Goal: Use online tool/utility: Utilize a website feature to perform a specific function

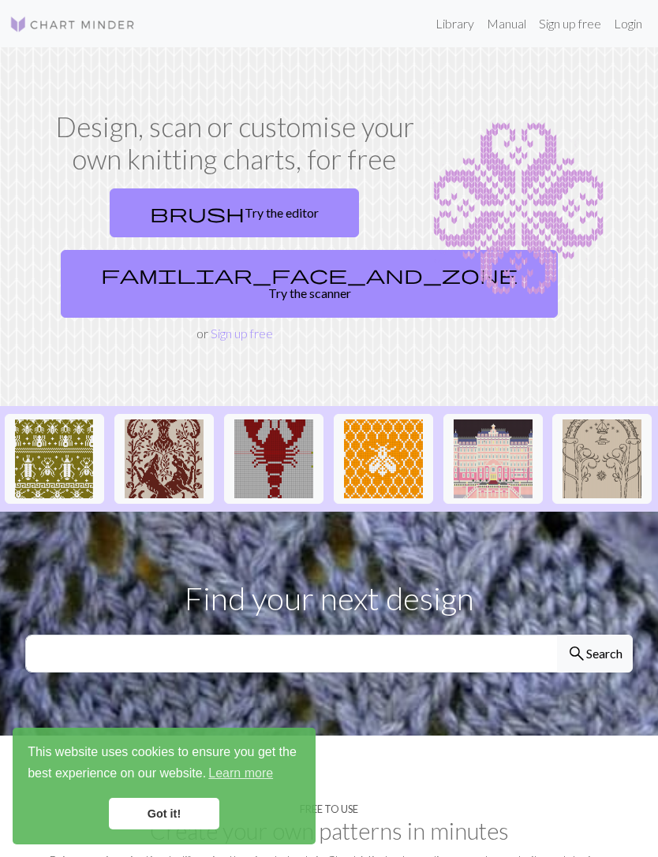
click at [274, 220] on link "brush Try the editor" at bounding box center [234, 212] width 249 height 49
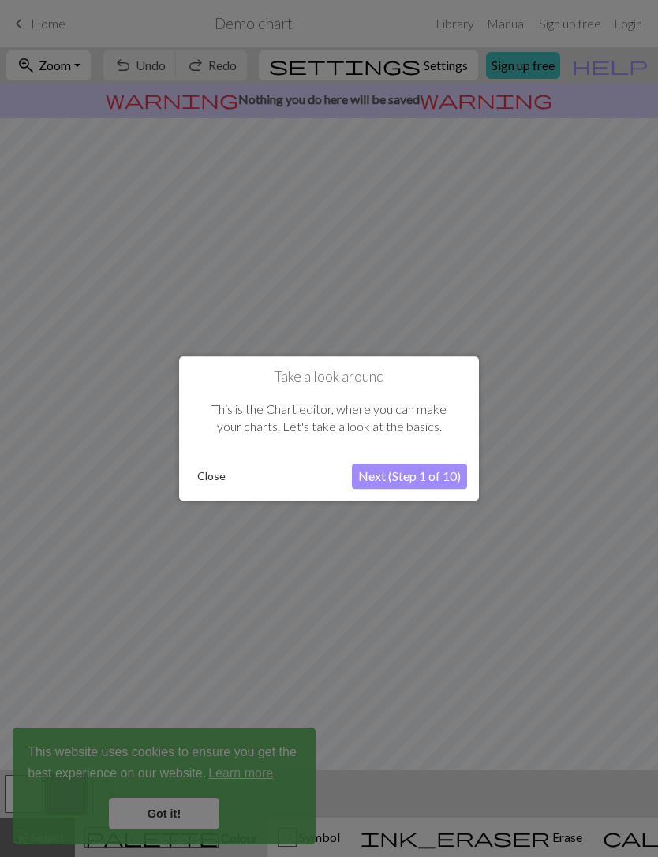
click at [410, 484] on button "Next (Step 1 of 10)" at bounding box center [409, 476] width 115 height 25
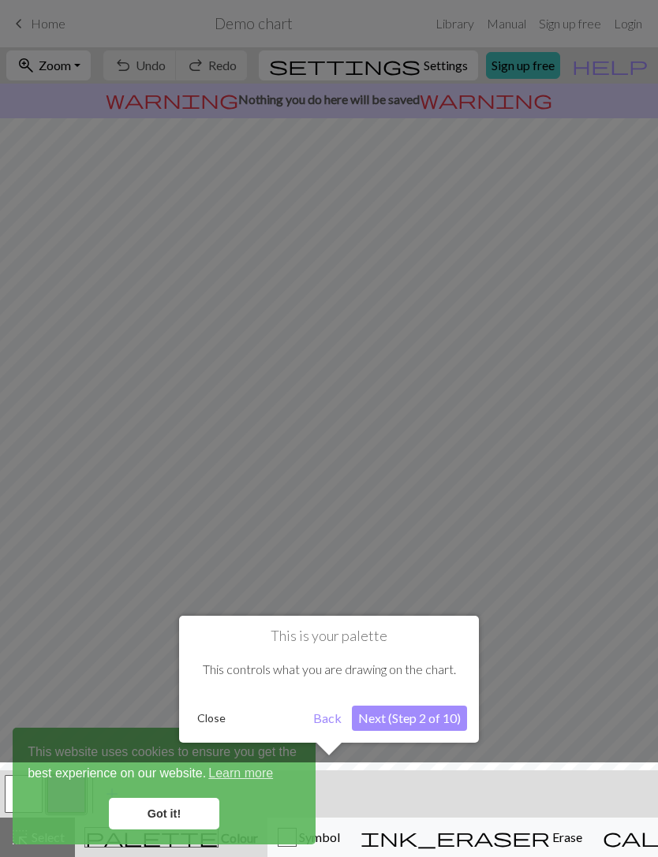
click at [415, 711] on button "Next (Step 2 of 10)" at bounding box center [409, 718] width 115 height 25
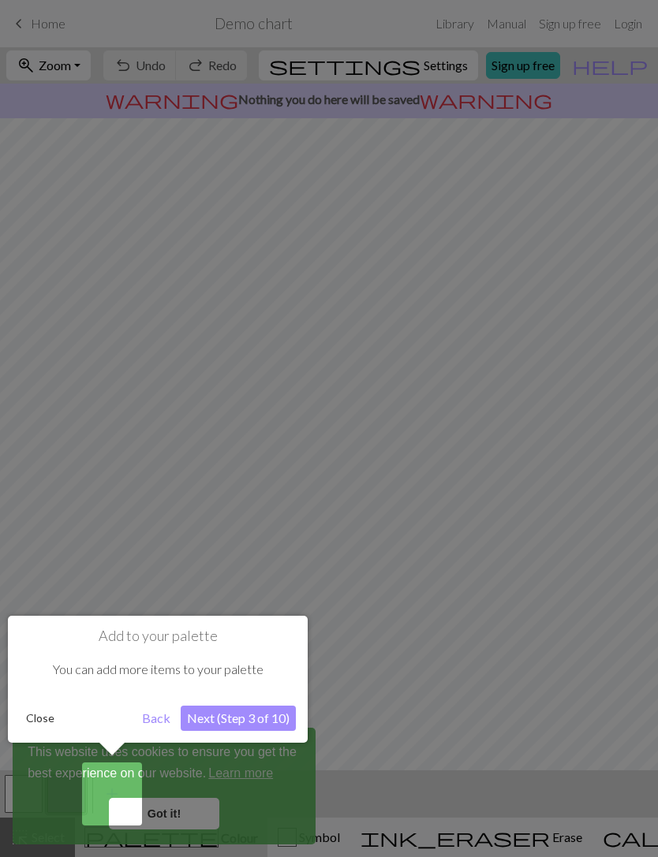
click at [245, 716] on button "Next (Step 3 of 10)" at bounding box center [238, 718] width 115 height 25
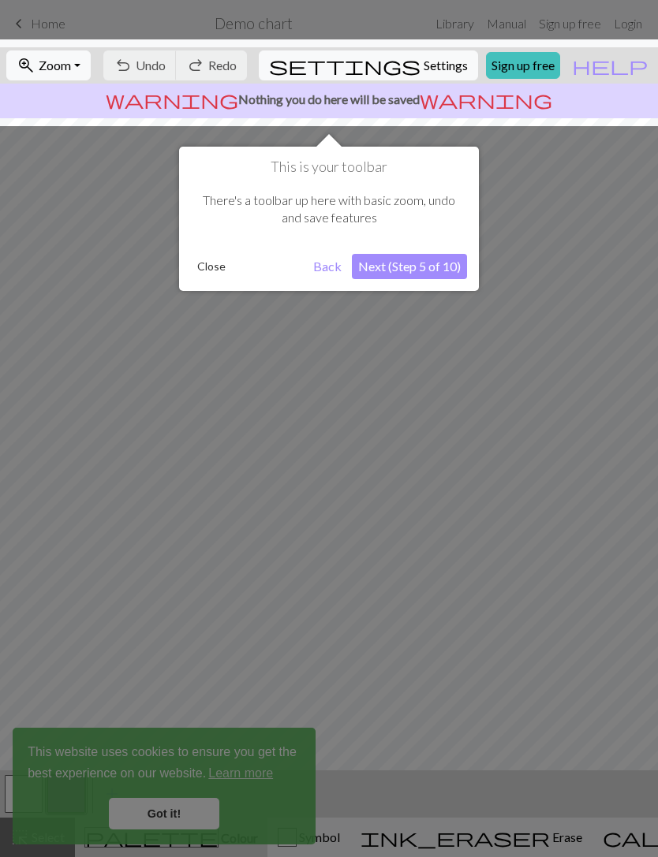
click at [423, 270] on button "Next (Step 5 of 10)" at bounding box center [409, 266] width 115 height 25
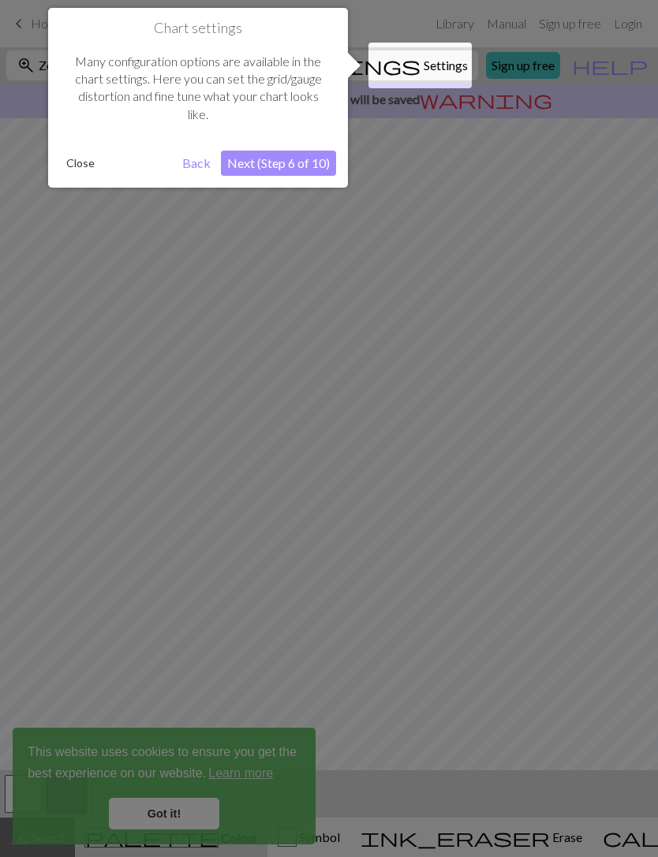
click at [293, 170] on button "Next (Step 6 of 10)" at bounding box center [278, 163] width 115 height 25
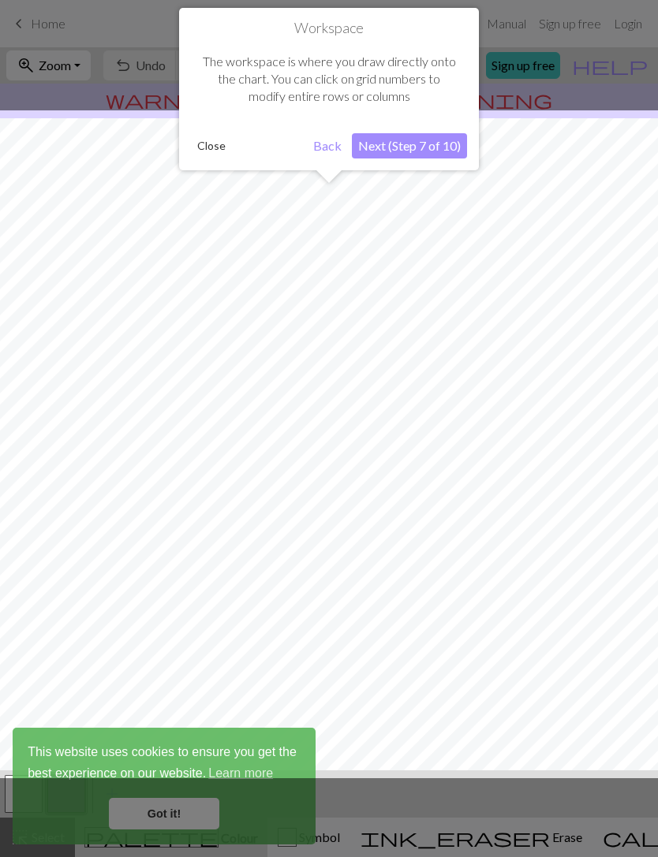
click at [209, 145] on button "Close" at bounding box center [211, 146] width 41 height 24
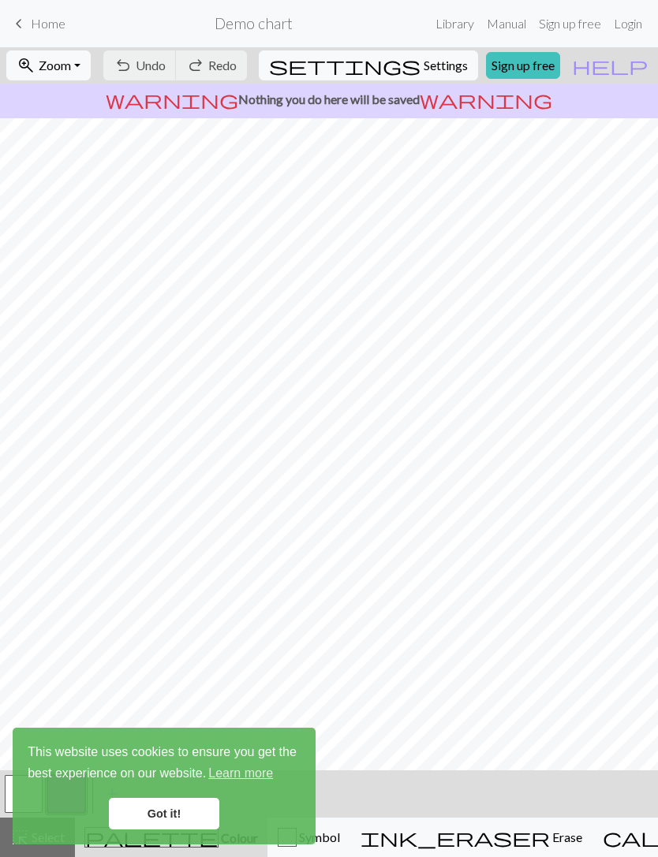
click at [185, 807] on link "Got it!" at bounding box center [164, 814] width 110 height 32
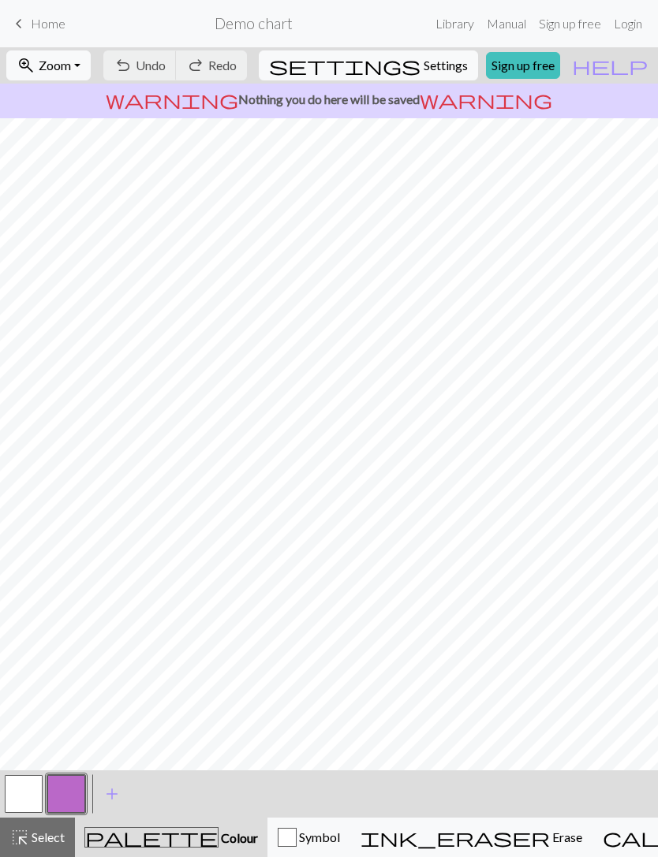
click at [550, 837] on span "Erase" at bounding box center [566, 836] width 32 height 15
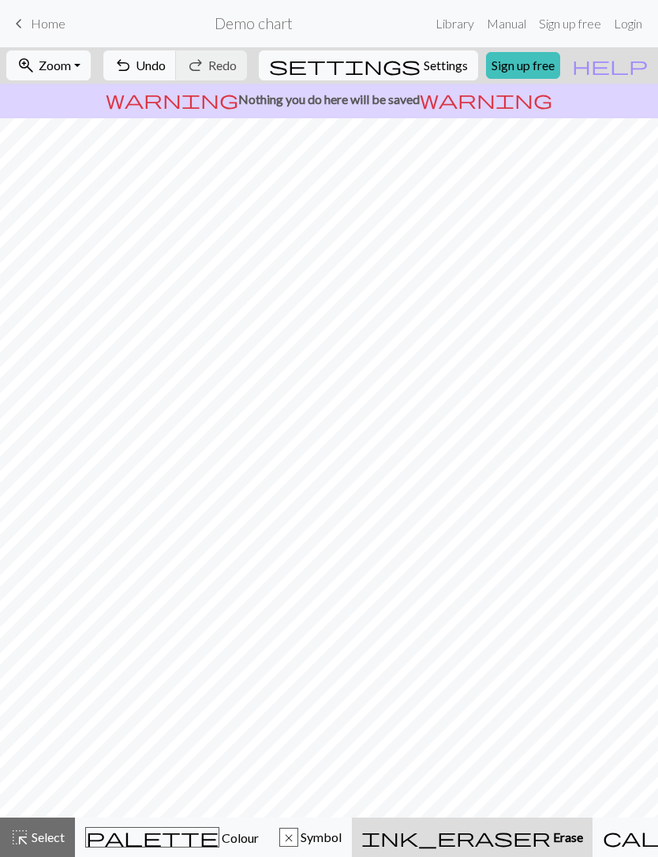
click at [219, 833] on span "Colour" at bounding box center [238, 837] width 39 height 15
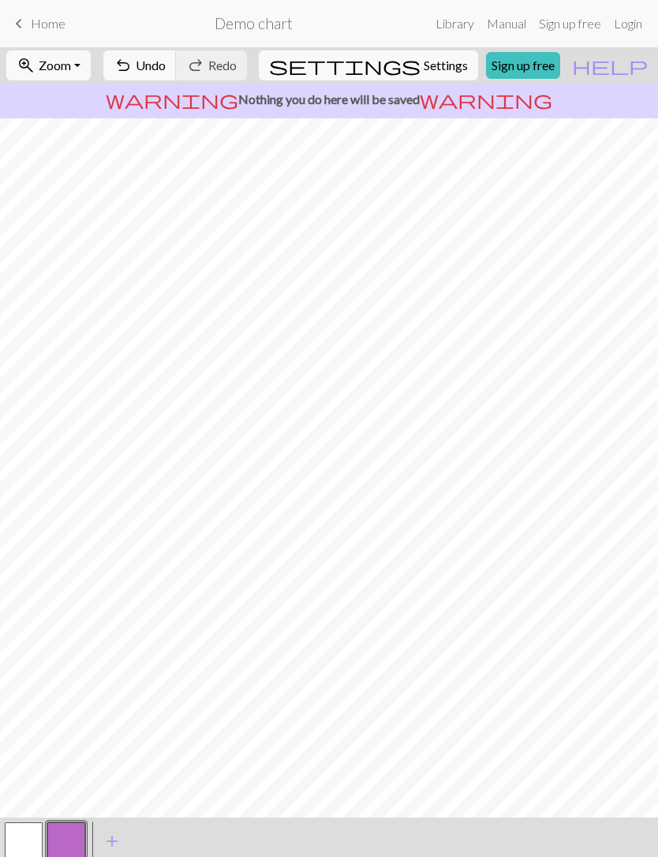
click at [30, 841] on button "button" at bounding box center [24, 841] width 38 height 38
click at [31, 827] on button "button" at bounding box center [24, 841] width 38 height 38
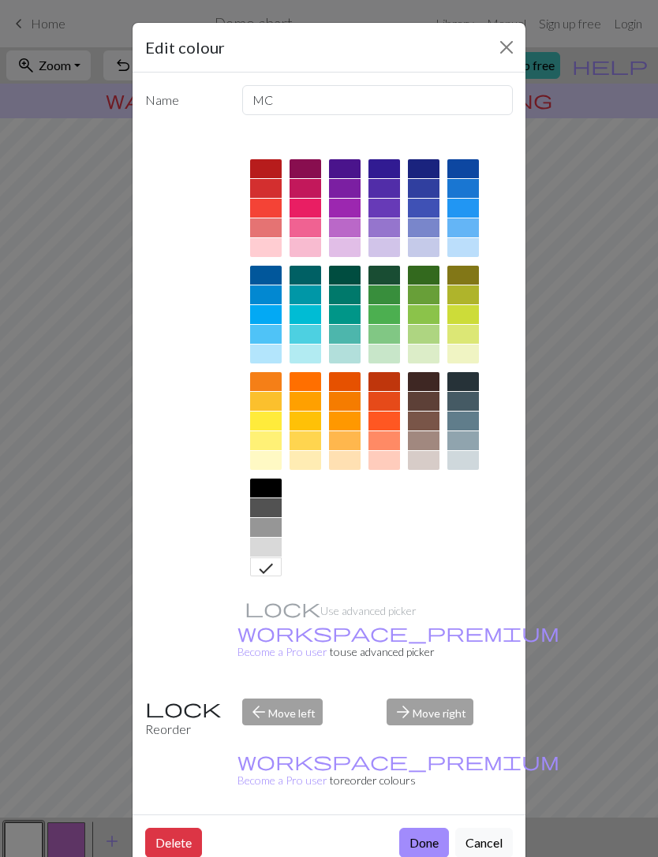
click at [557, 461] on div "Edit colour Name MC Use advanced picker workspace_premium Become a Pro user to …" at bounding box center [329, 428] width 658 height 857
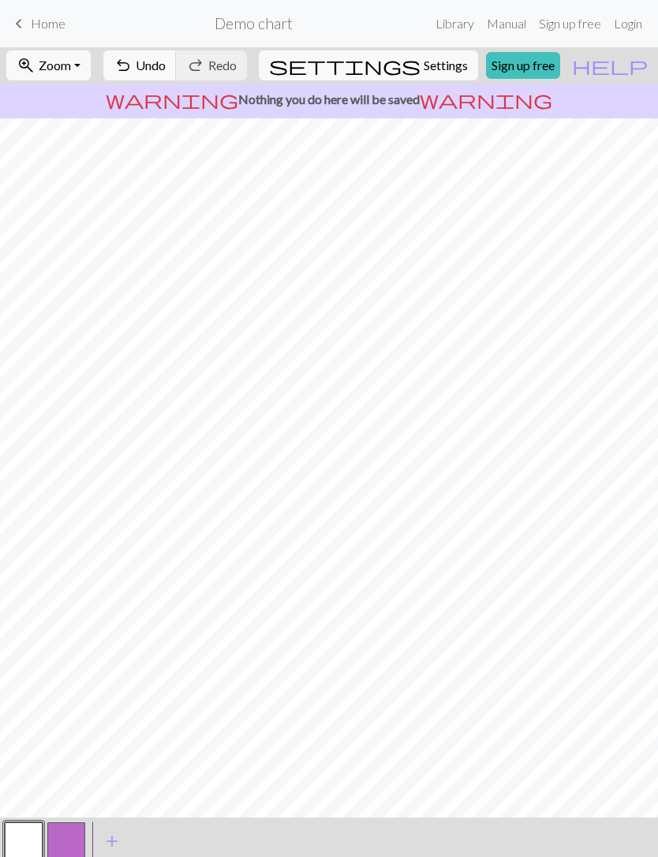
click at [30, 841] on button "button" at bounding box center [24, 841] width 38 height 38
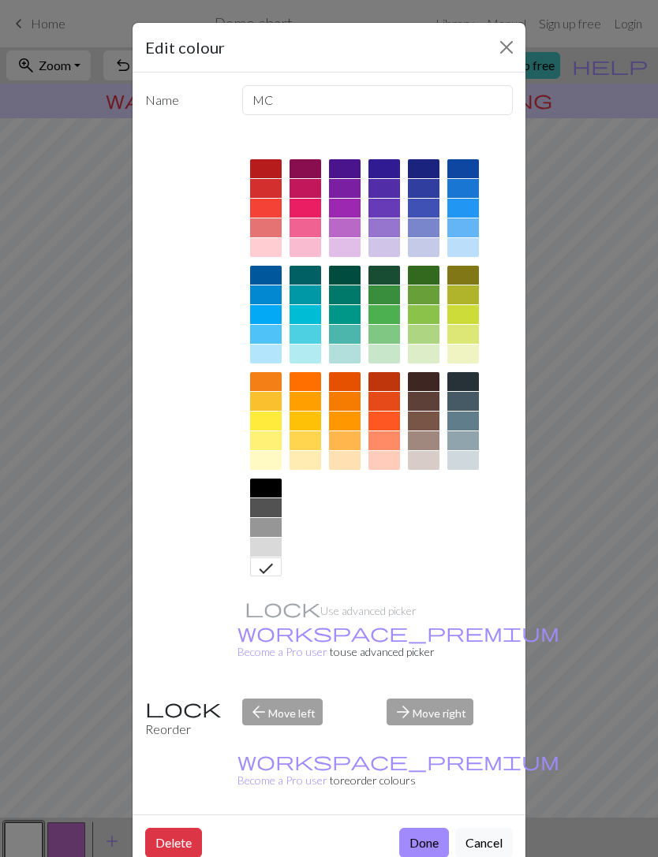
click at [432, 828] on button "Done" at bounding box center [424, 843] width 50 height 30
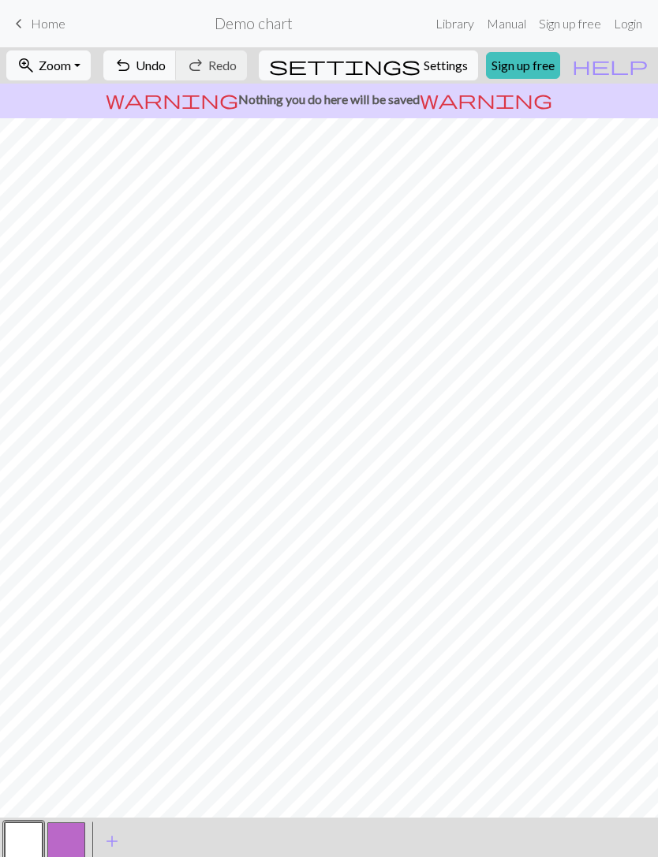
click at [35, 833] on button "button" at bounding box center [24, 841] width 38 height 38
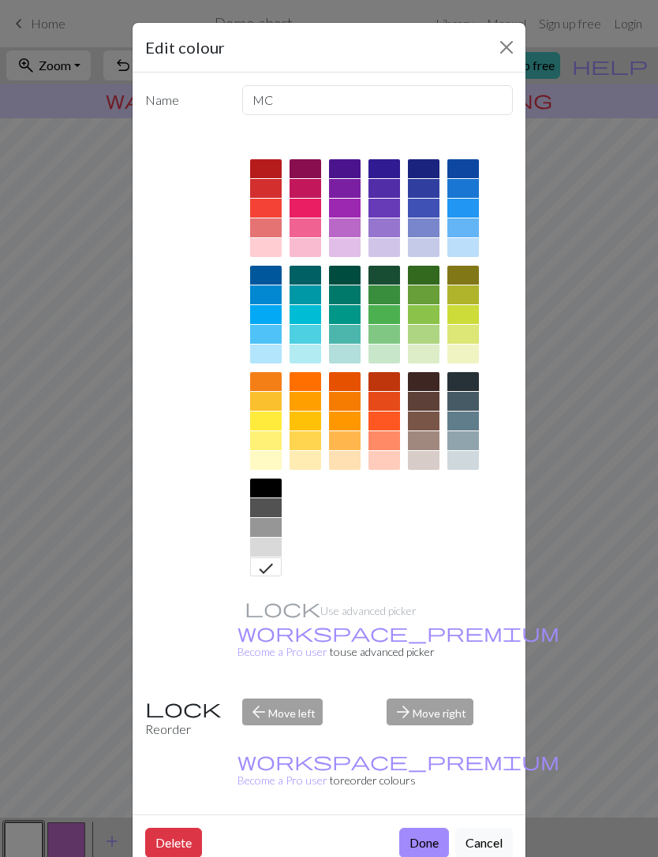
click at [485, 828] on button "Cancel" at bounding box center [484, 843] width 58 height 30
